Goal: Task Accomplishment & Management: Manage account settings

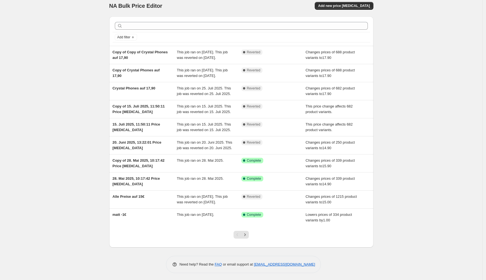
scroll to position [7, 0]
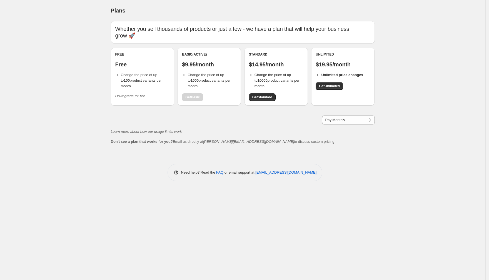
click at [132, 97] on icon "Downgrade to Free" at bounding box center [130, 96] width 30 height 4
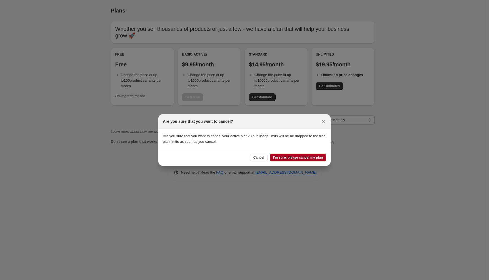
click at [301, 159] on span "I'm sure, please cancel my plan" at bounding box center [298, 157] width 50 height 4
